Goal: Task Accomplishment & Management: Use online tool/utility

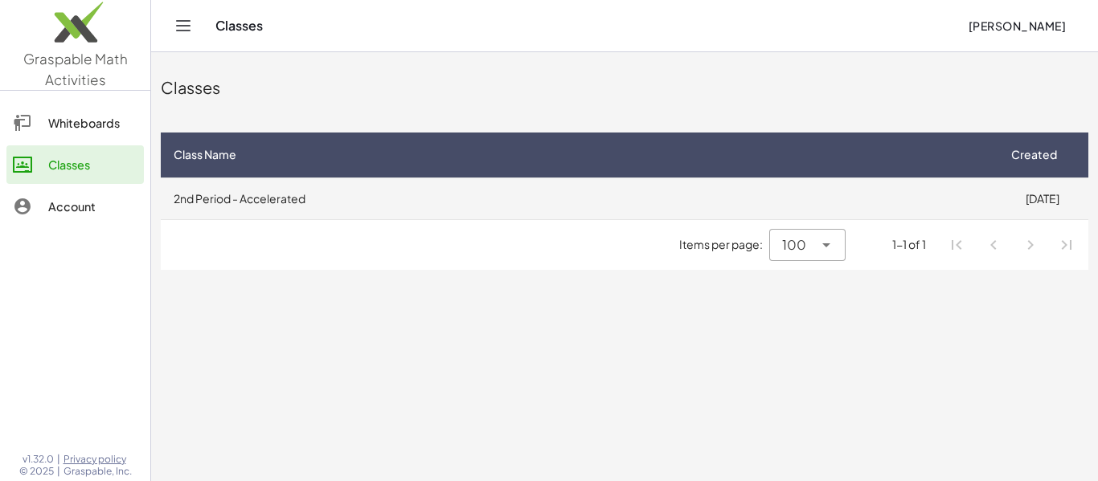
click at [983, 211] on td "2nd Period - Accelerated" at bounding box center [578, 199] width 835 height 42
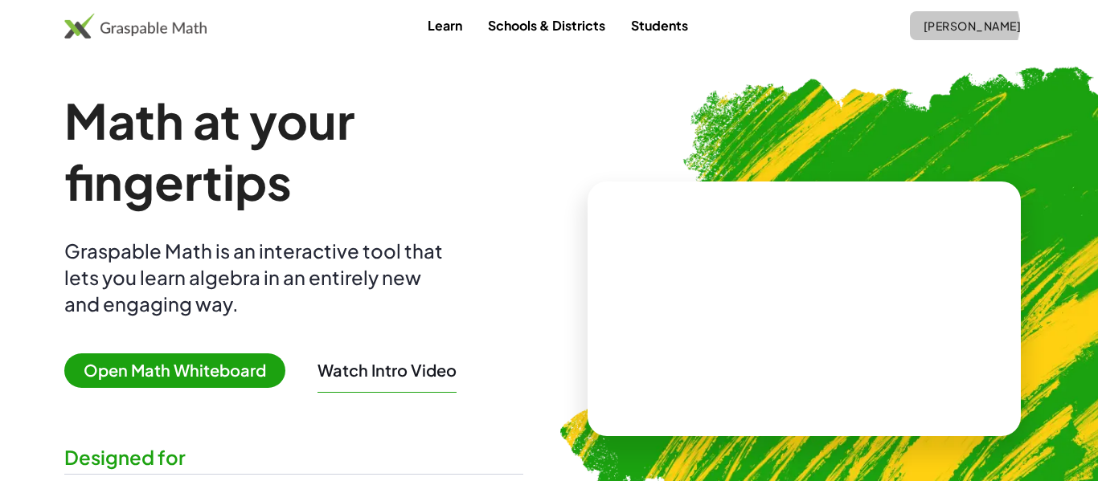
click at [1000, 35] on button "[PERSON_NAME]" at bounding box center [972, 25] width 124 height 29
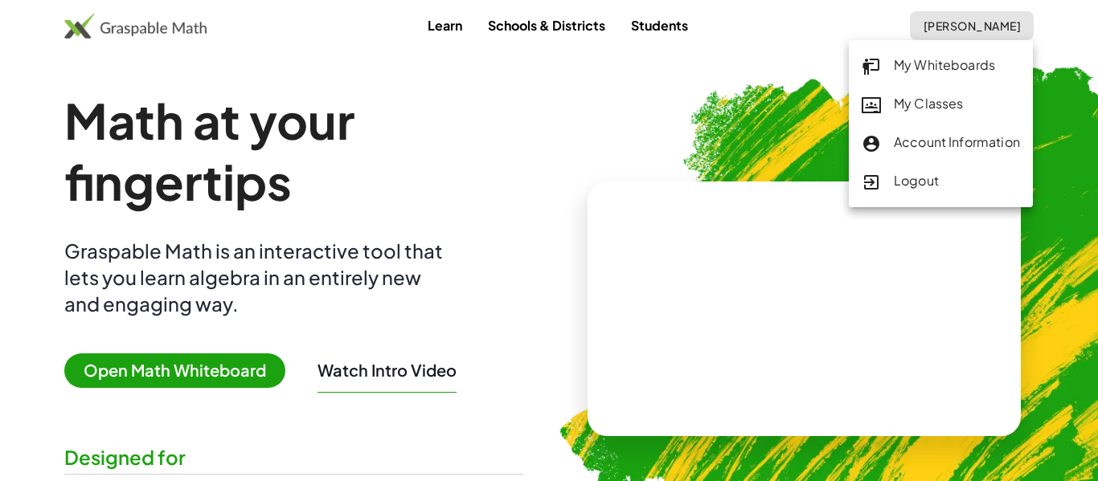
click at [982, 107] on div "My Classes" at bounding box center [940, 104] width 158 height 21
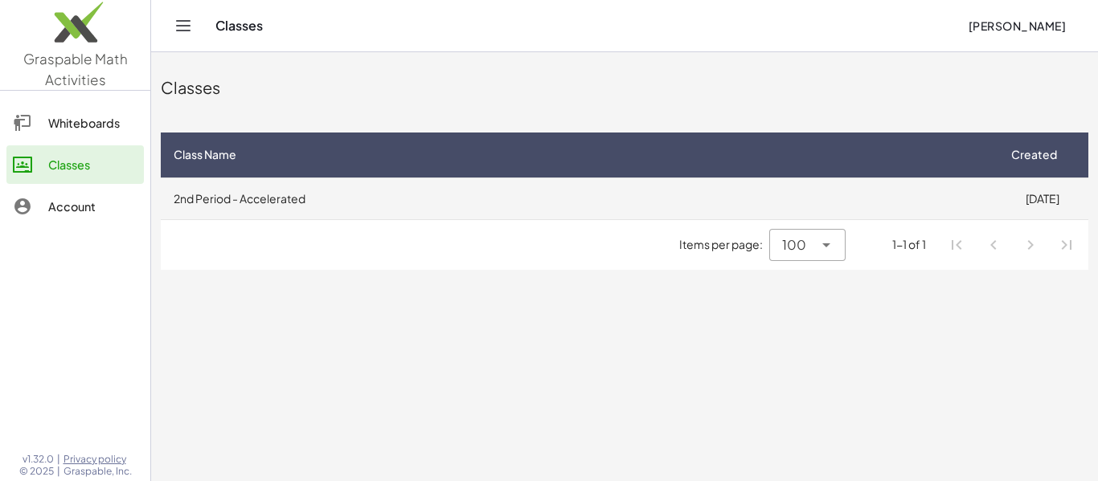
click at [261, 194] on td "2nd Period - Accelerated" at bounding box center [578, 199] width 835 height 42
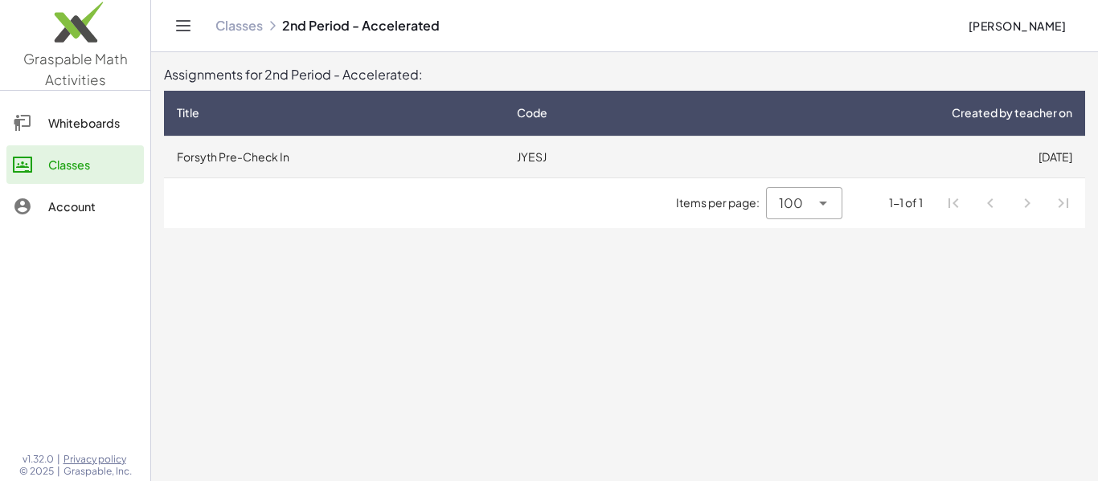
click at [297, 156] on td "Forsyth Pre-Check In" at bounding box center [334, 157] width 340 height 42
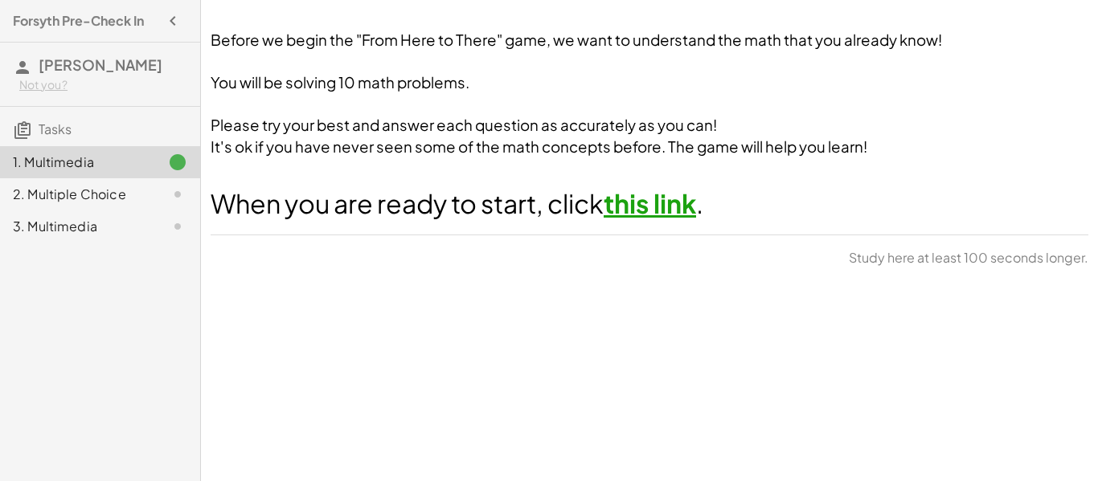
click at [680, 205] on link "this link" at bounding box center [649, 203] width 92 height 32
click at [72, 205] on div "2. Multiple Choice" at bounding box center [100, 194] width 200 height 32
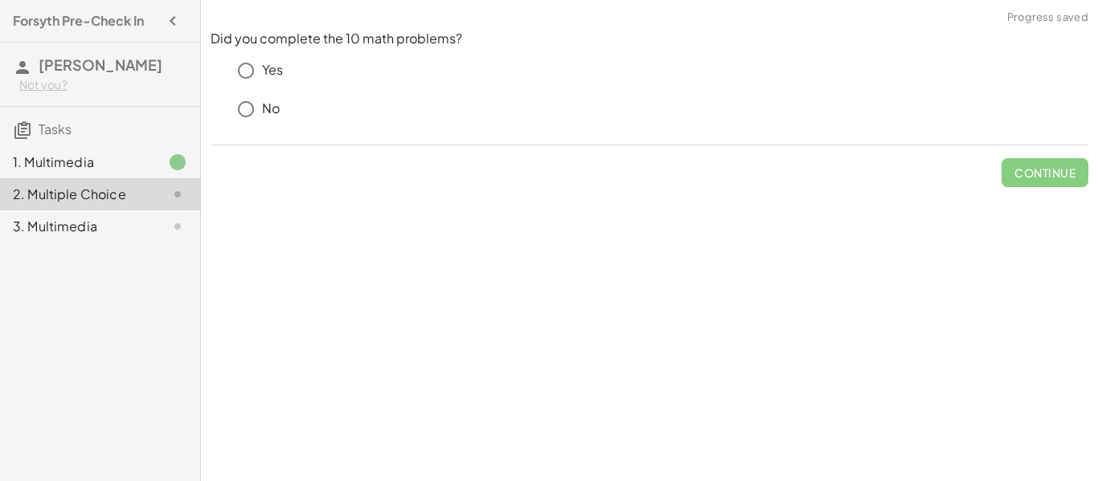
click at [279, 63] on p "Yes" at bounding box center [272, 70] width 21 height 18
click at [1045, 176] on span "Check" at bounding box center [1054, 173] width 42 height 14
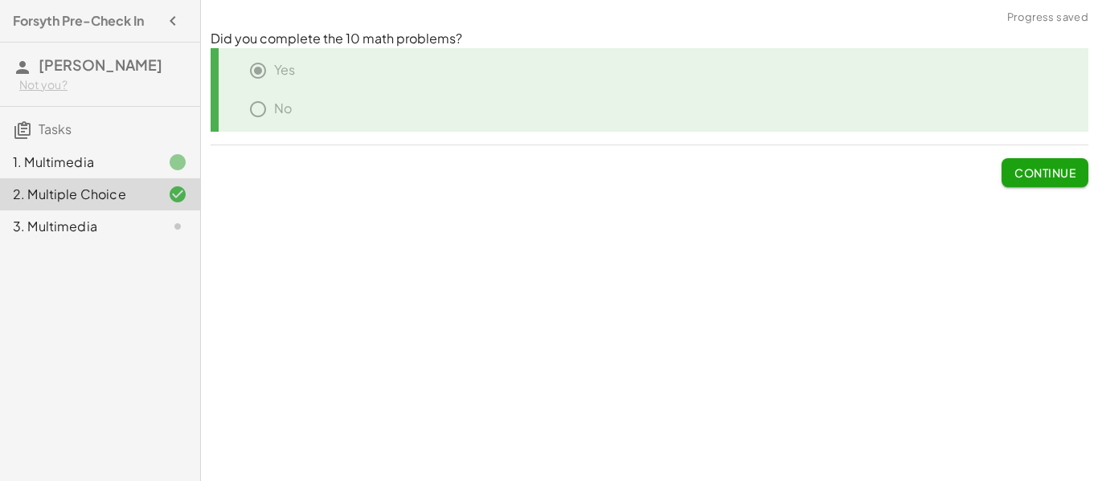
click at [1045, 176] on span "Continue" at bounding box center [1044, 173] width 61 height 14
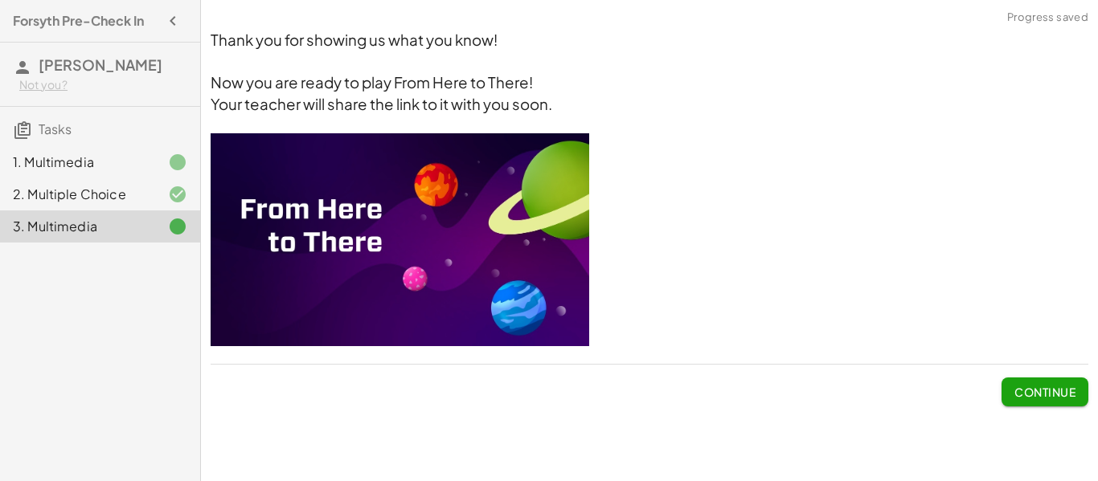
click at [477, 300] on img at bounding box center [400, 239] width 378 height 213
click at [448, 261] on img at bounding box center [400, 239] width 378 height 213
click at [345, 230] on img at bounding box center [400, 239] width 378 height 213
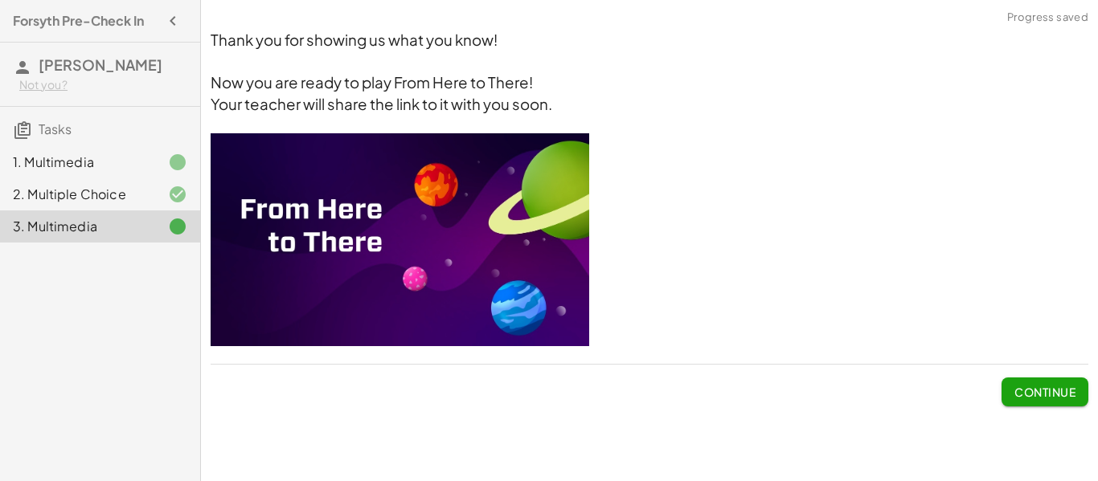
click at [345, 230] on img at bounding box center [400, 239] width 378 height 213
click at [346, 229] on img at bounding box center [400, 239] width 378 height 213
click at [304, 175] on img at bounding box center [400, 239] width 378 height 213
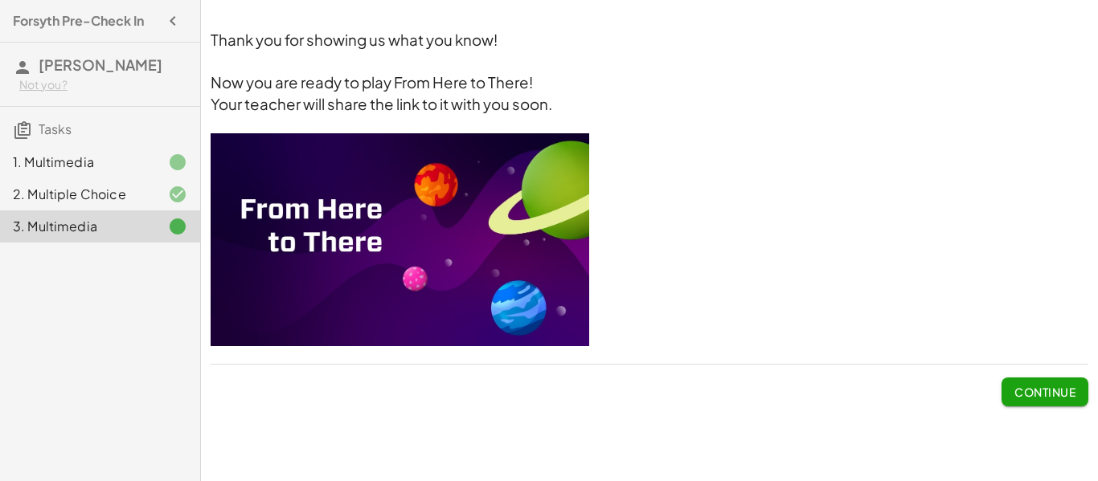
click at [304, 175] on img at bounding box center [400, 239] width 378 height 213
click at [305, 177] on img at bounding box center [400, 239] width 378 height 213
click at [1039, 370] on span "Continue" at bounding box center [1044, 386] width 87 height 42
click at [1044, 379] on button "Continue" at bounding box center [1044, 392] width 87 height 29
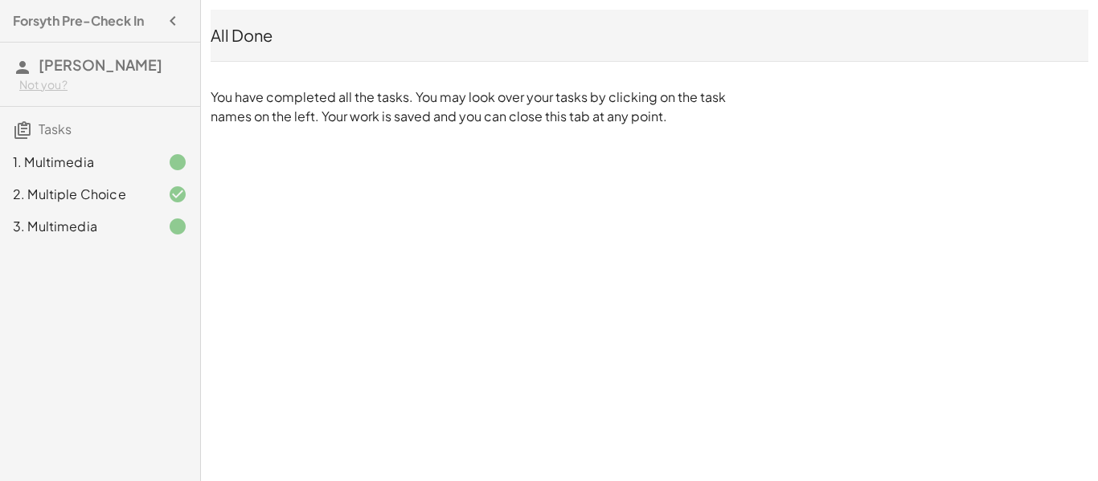
click at [1041, 373] on div "Forsyth Pre-Check In [PERSON_NAME] Not you? Tasks 1. Multimedia 2. Multiple Cho…" at bounding box center [549, 240] width 1098 height 481
